Goal: Use online tool/utility: Utilize a website feature to perform a specific function

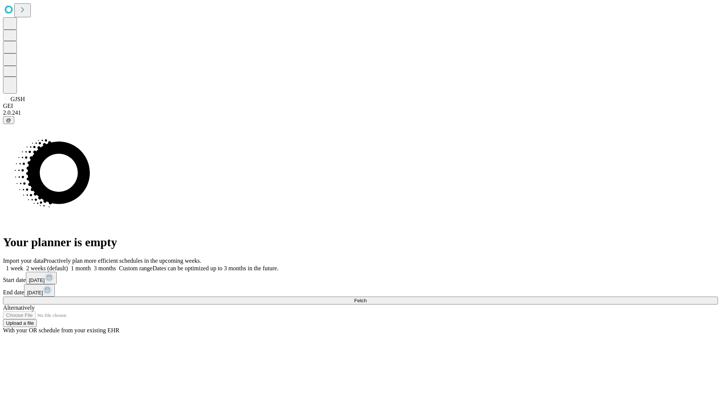
click at [366, 297] on span "Fetch" at bounding box center [360, 300] width 12 height 6
